Goal: Find specific page/section: Find specific page/section

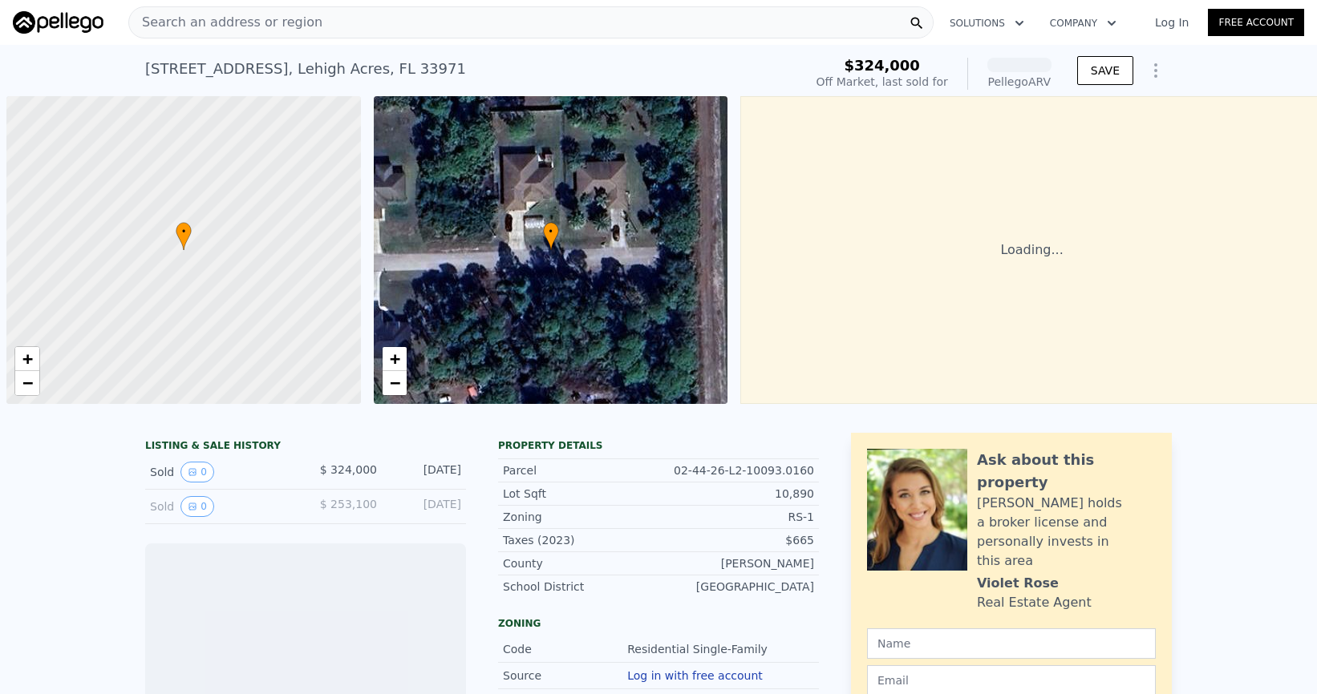
scroll to position [0, 6]
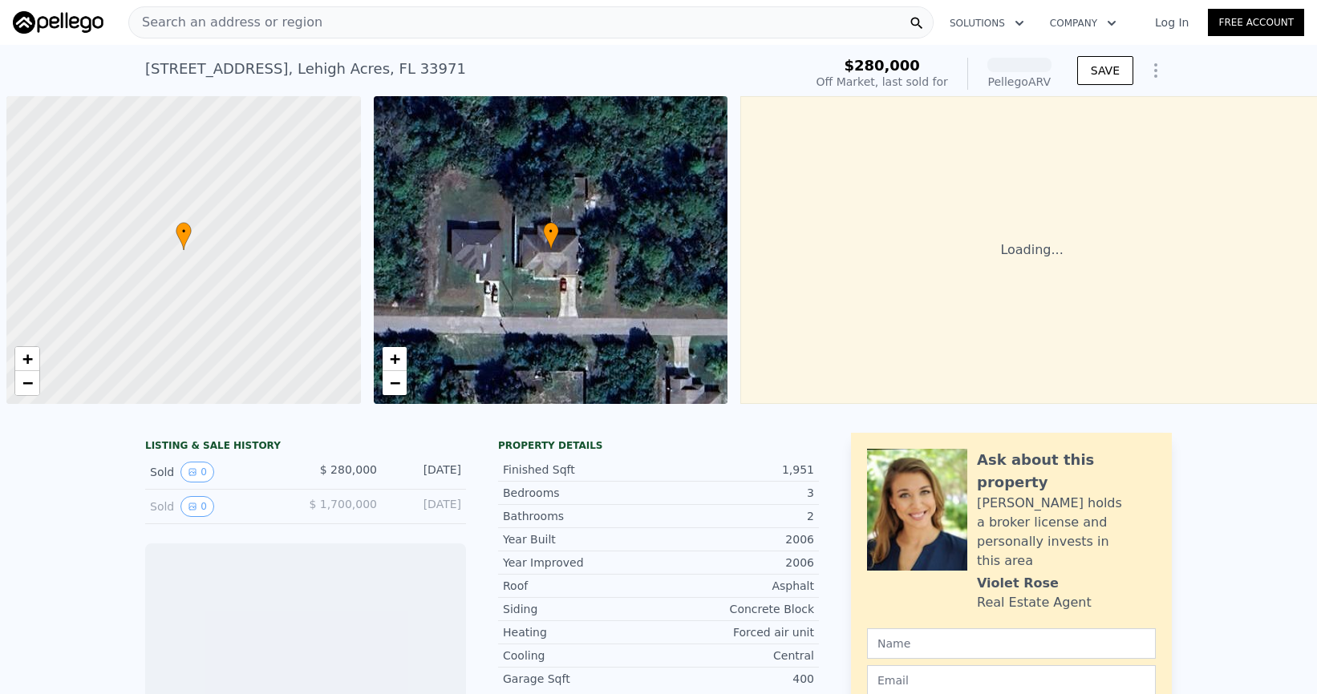
scroll to position [0, 6]
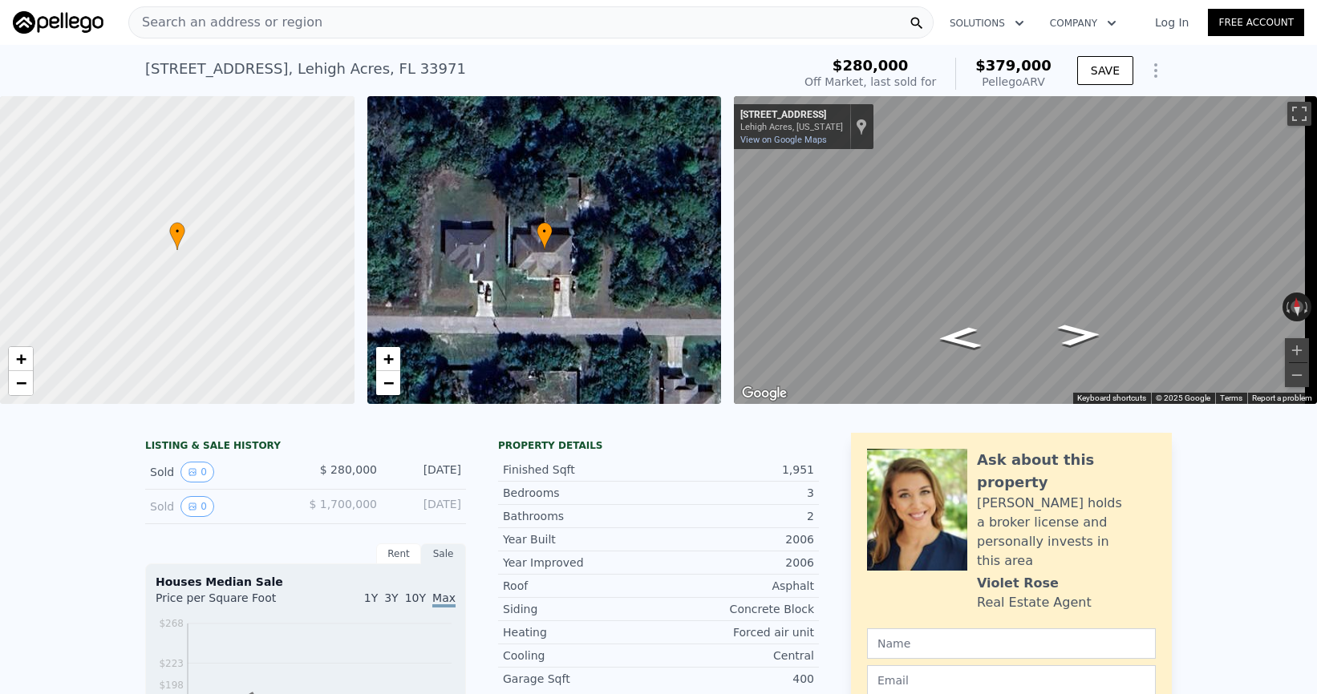
click at [385, 23] on div "Search an address or region" at bounding box center [530, 22] width 805 height 32
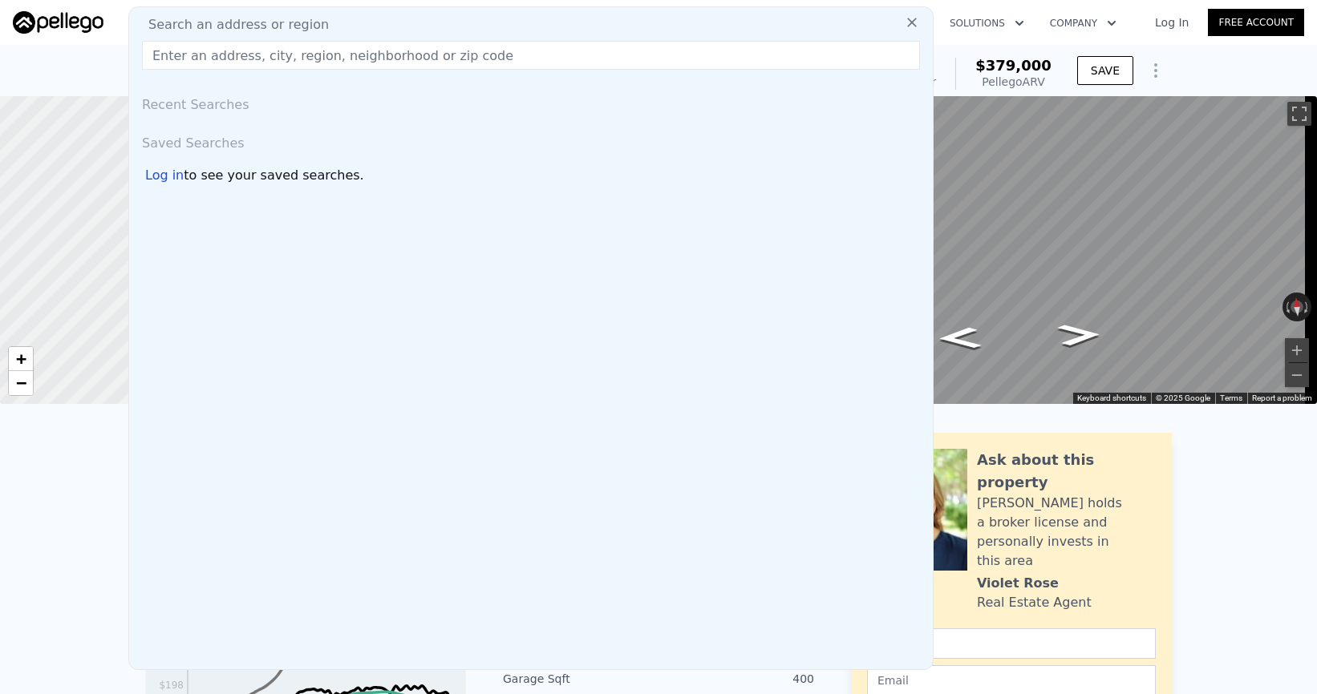
click at [387, 20] on div "Search an address or region" at bounding box center [531, 24] width 791 height 19
click at [382, 37] on div "Search an address or region Recent Searches Saved Searches Log in to see your s…" at bounding box center [530, 338] width 805 height 664
click at [271, 30] on span "Search an address or region" at bounding box center [232, 24] width 193 height 19
click at [276, 26] on span "Search an address or region" at bounding box center [232, 24] width 193 height 19
